Goal: Task Accomplishment & Management: Manage account settings

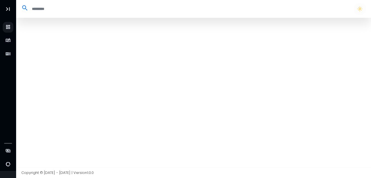
select select "**"
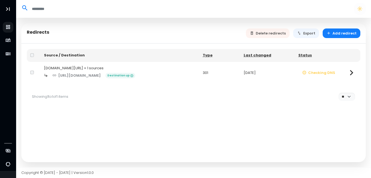
click at [259, 35] on div "Delete redirects Export Add redirect" at bounding box center [303, 33] width 115 height 10
click at [268, 34] on button "Delete redirects" at bounding box center [268, 33] width 44 height 10
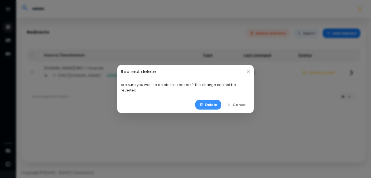
click at [207, 104] on button "Delete" at bounding box center [208, 105] width 26 height 10
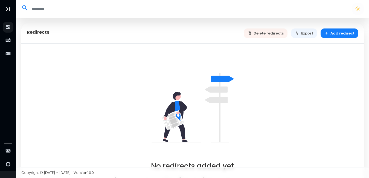
click at [149, 76] on div "No redirects added yet You haven't created any redirects yet. Click on "Add red…" at bounding box center [192, 125] width 331 height 119
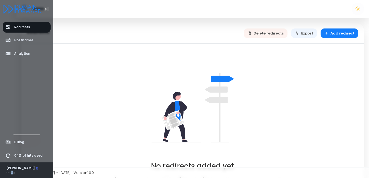
click at [11, 172] on div "Dedhg" at bounding box center [22, 172] width 33 height 4
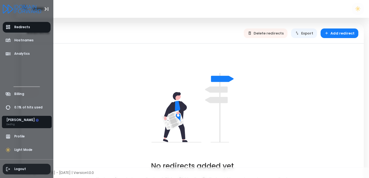
drag, startPoint x: 11, startPoint y: 172, endPoint x: 35, endPoint y: 170, distance: 23.9
click at [35, 170] on span "Logout" at bounding box center [27, 168] width 48 height 11
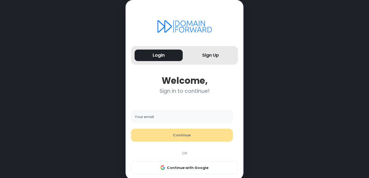
click at [147, 115] on input "Your email" at bounding box center [182, 116] width 102 height 13
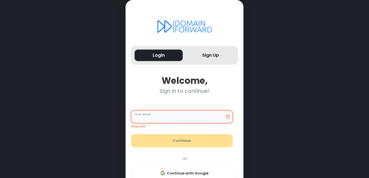
type input "**********"
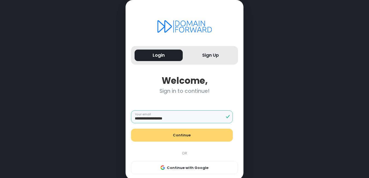
click at [159, 133] on button "Continue" at bounding box center [182, 134] width 102 height 13
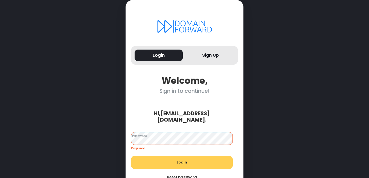
click at [170, 112] on div "Hi, [EMAIL_ADDRESS][DOMAIN_NAME] ." at bounding box center [181, 116] width 107 height 13
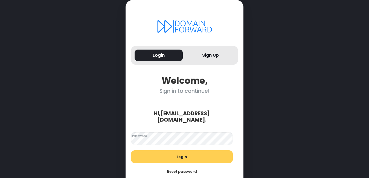
click at [179, 165] on button "Reset password" at bounding box center [182, 171] width 102 height 13
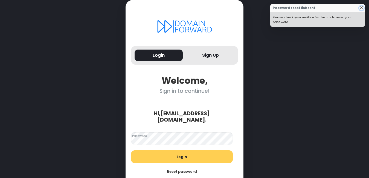
click at [359, 9] on button "Close" at bounding box center [361, 8] width 5 height 5
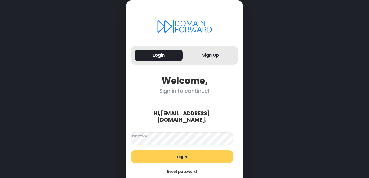
click at [212, 151] on button "Login" at bounding box center [182, 156] width 102 height 13
